Goal: Task Accomplishment & Management: Manage account settings

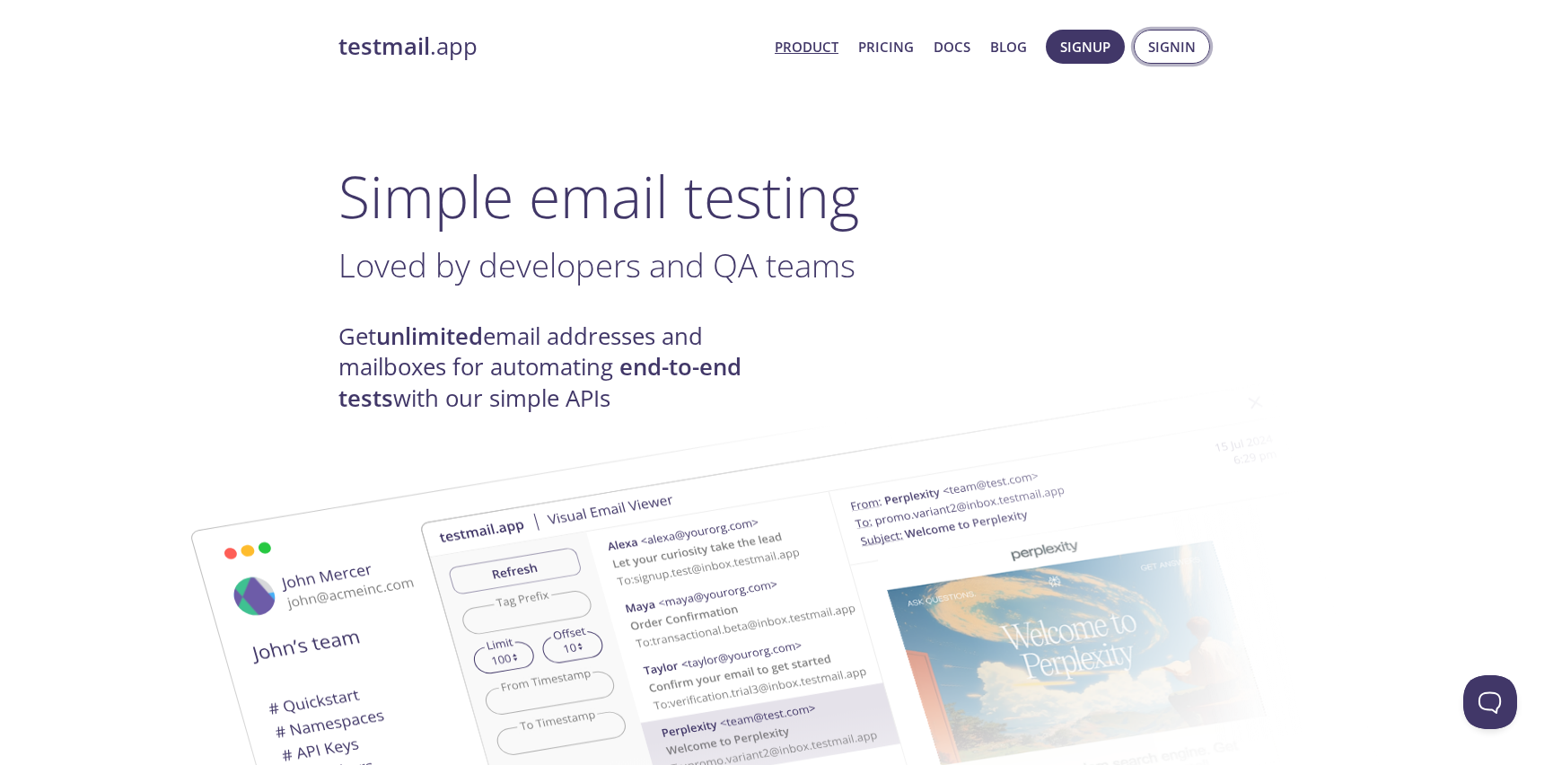
click at [1183, 43] on span "Signin" at bounding box center [1172, 46] width 48 height 23
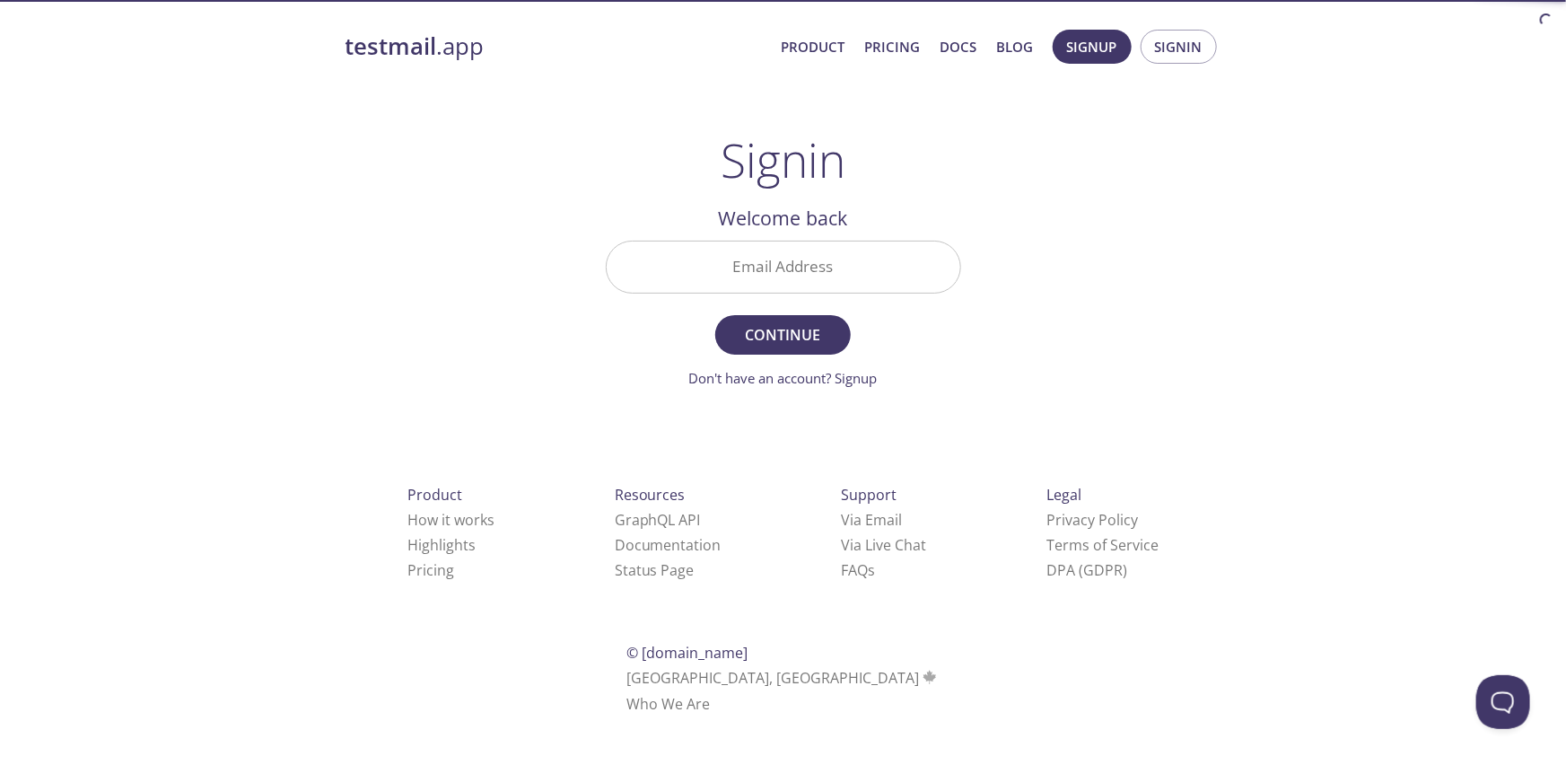
click at [809, 268] on input "Email Address" at bounding box center [784, 266] width 354 height 51
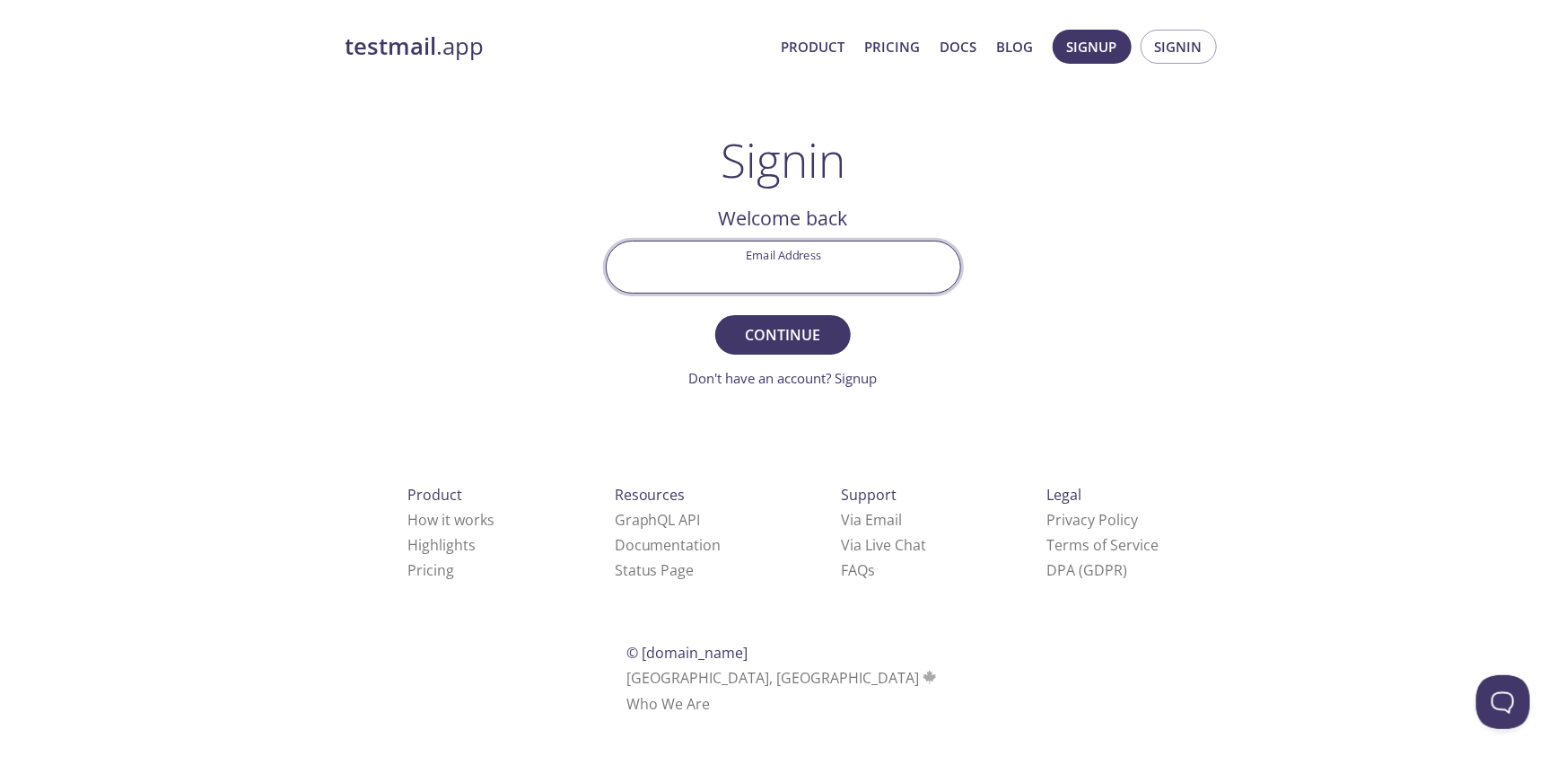
click at [809, 268] on input "Email Address" at bounding box center [784, 266] width 354 height 51
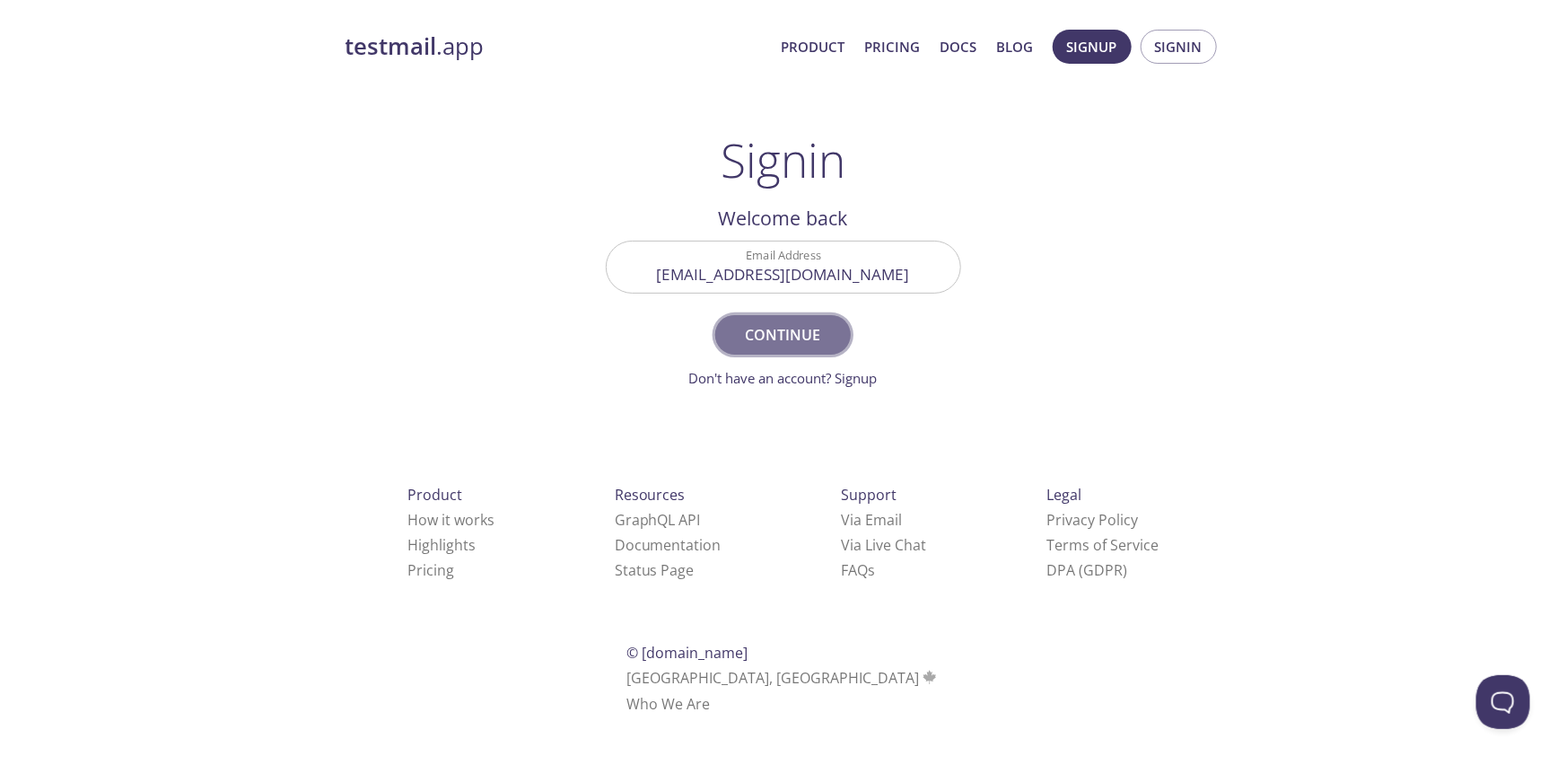
click at [775, 343] on span "Continue" at bounding box center [782, 334] width 95 height 25
click at [794, 332] on span "Continue" at bounding box center [782, 334] width 95 height 25
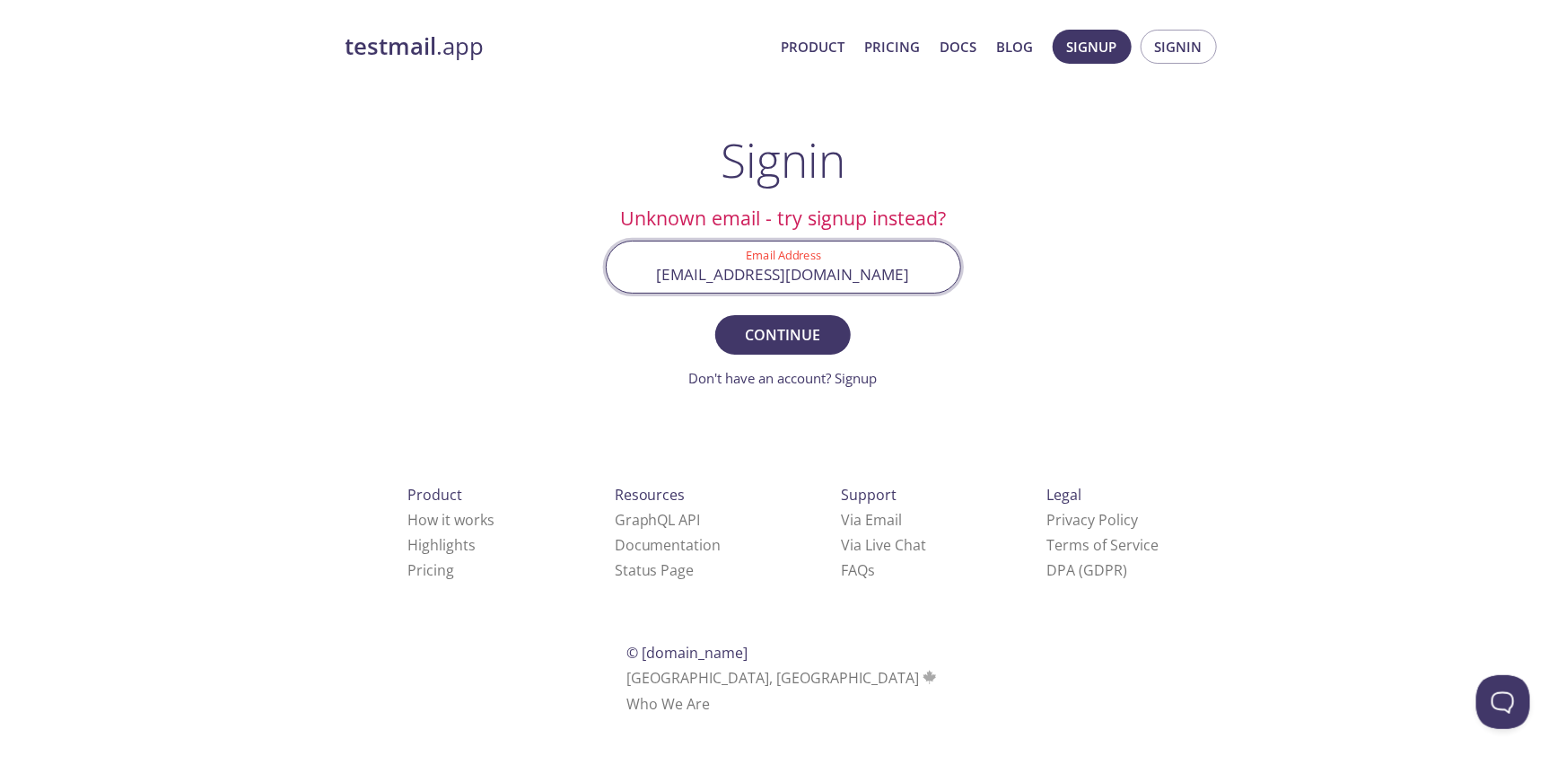
click at [825, 271] on input "[EMAIL_ADDRESS][DOMAIN_NAME]" at bounding box center [784, 266] width 354 height 51
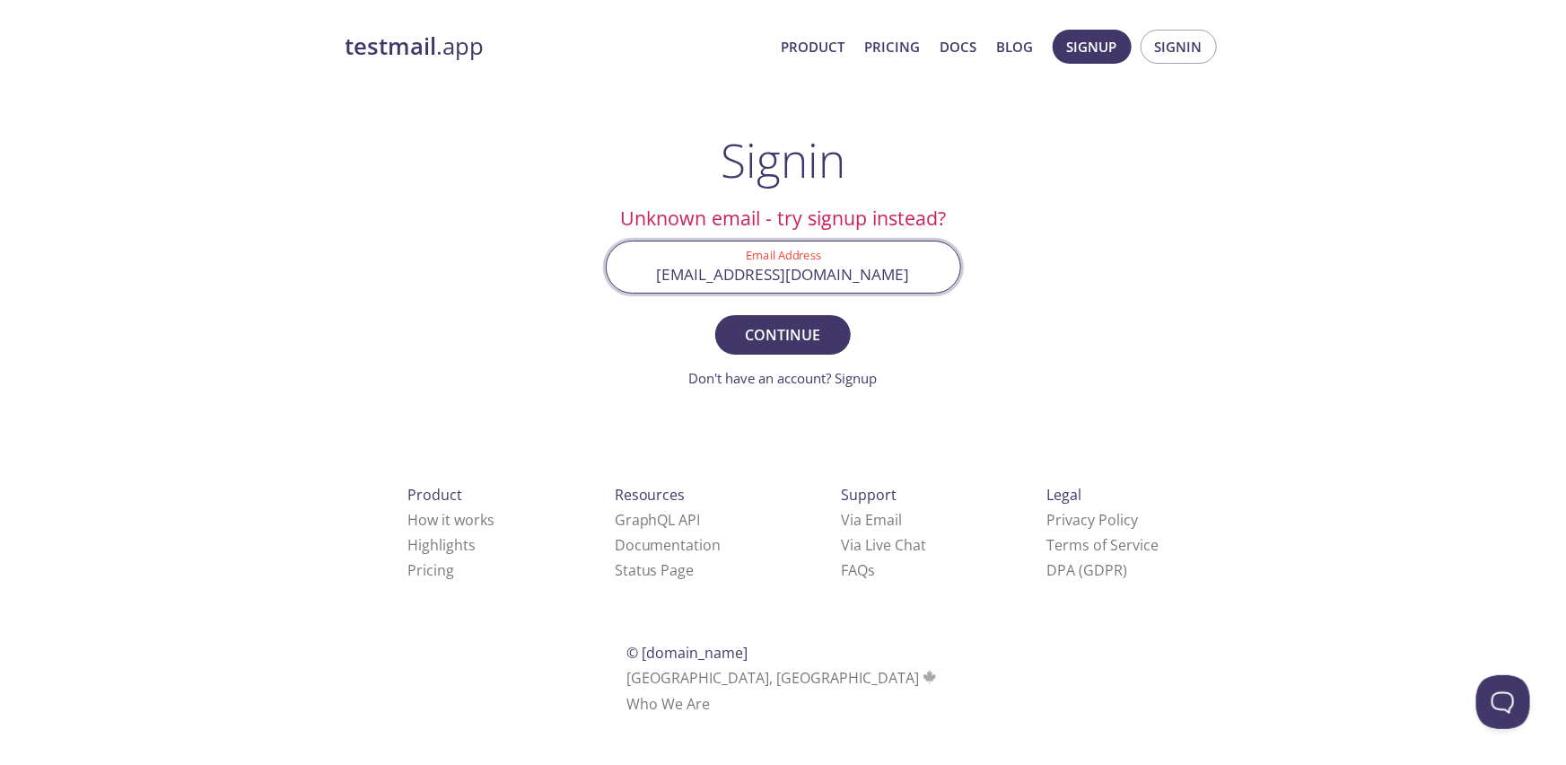
click at [825, 271] on input "[EMAIL_ADDRESS][DOMAIN_NAME]" at bounding box center [784, 266] width 354 height 51
click at [715, 315] on button "Continue" at bounding box center [782, 334] width 135 height 39
click at [825, 271] on input "[EMAIL_ADDRESS][DOMAIN_NAME]" at bounding box center [784, 266] width 354 height 51
type input "[EMAIL_ADDRESS][DOMAIN_NAME]"
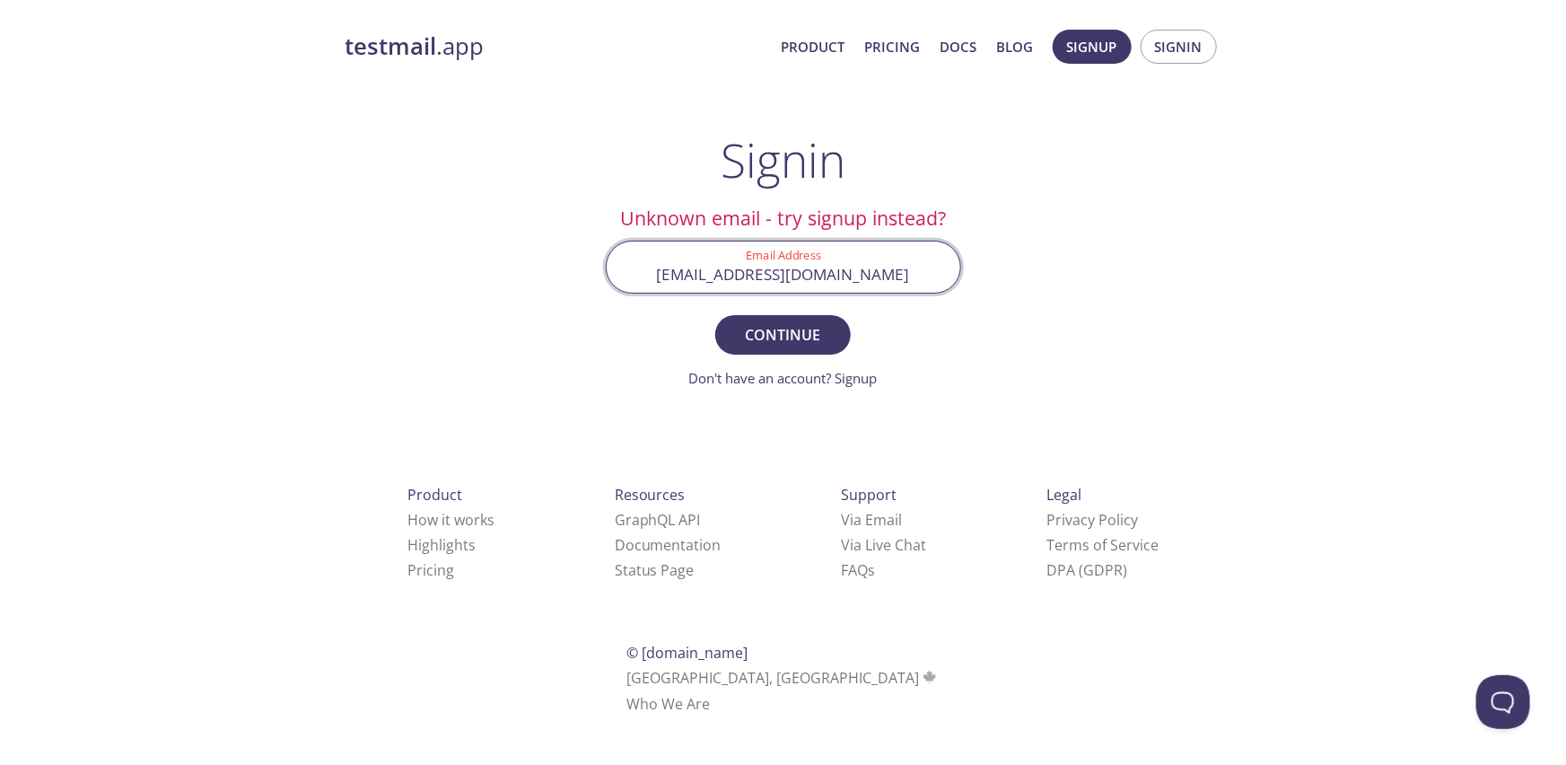
click at [715, 315] on button "Continue" at bounding box center [782, 334] width 135 height 39
